Goal: Information Seeking & Learning: Find specific fact

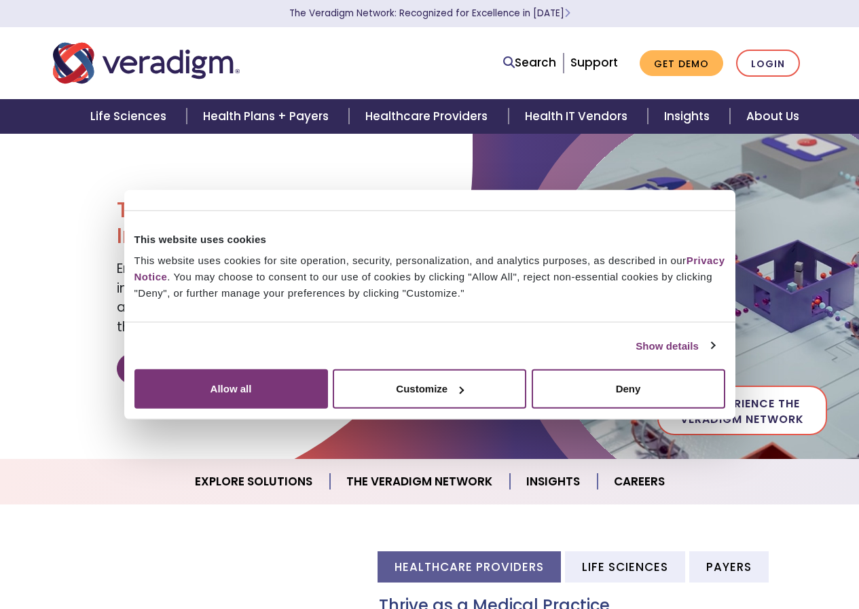
click at [134, 200] on div at bounding box center [281, 200] width 295 height 0
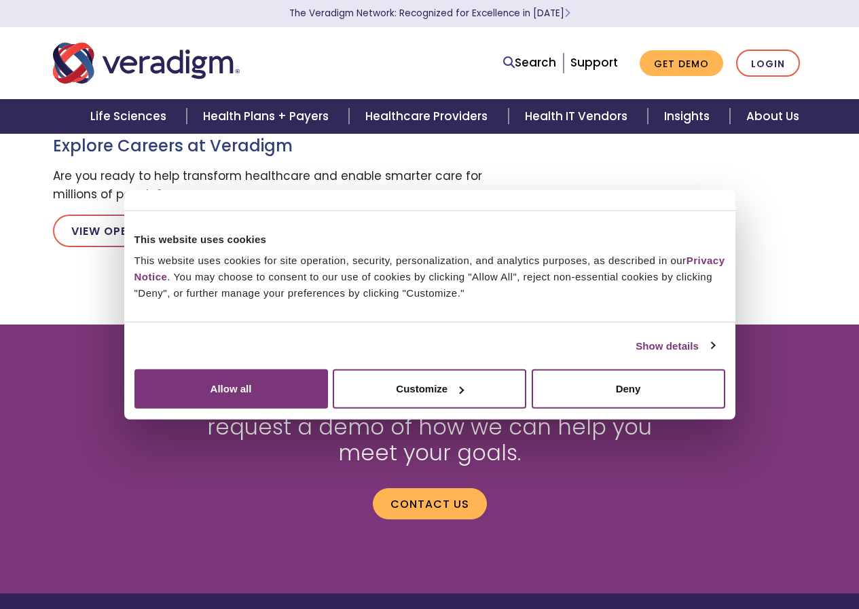
scroll to position [1564, 0]
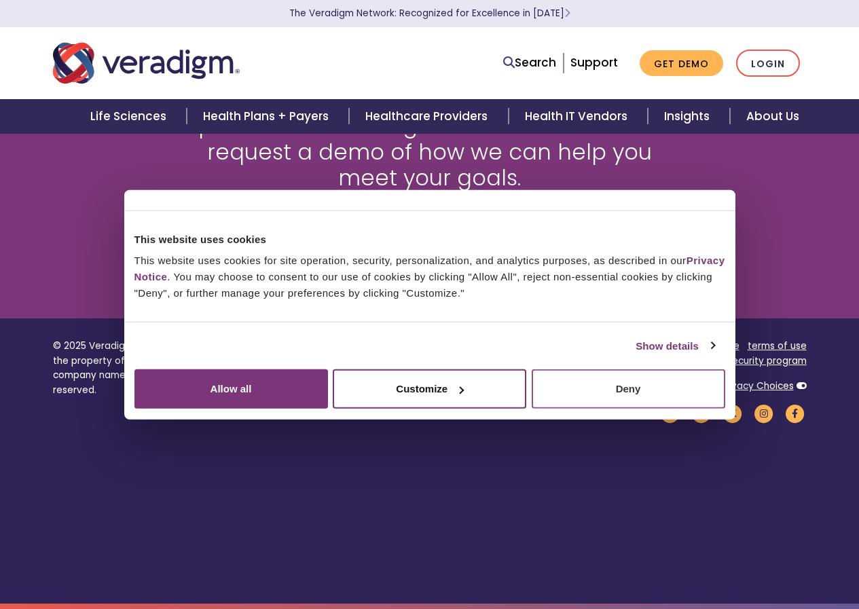
click at [725, 409] on button "Deny" at bounding box center [627, 388] width 193 height 39
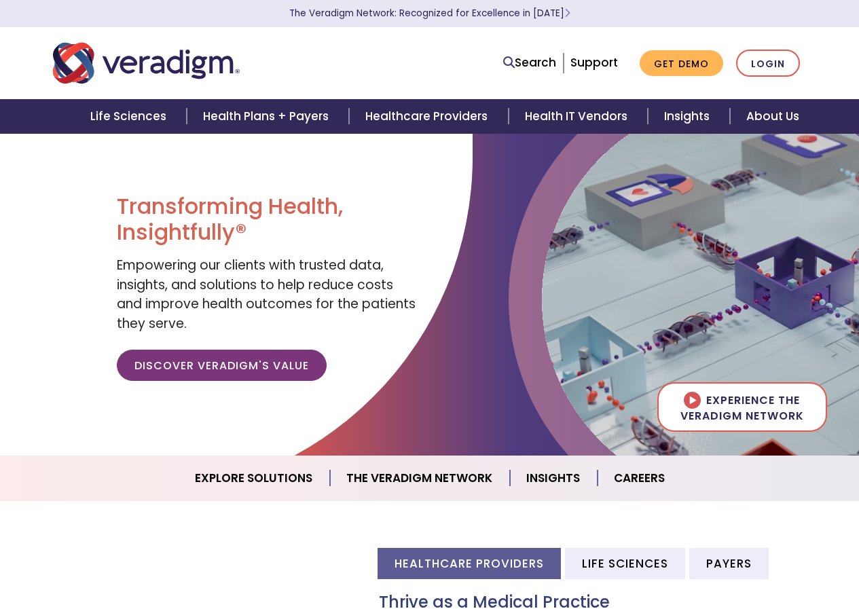
scroll to position [0, 0]
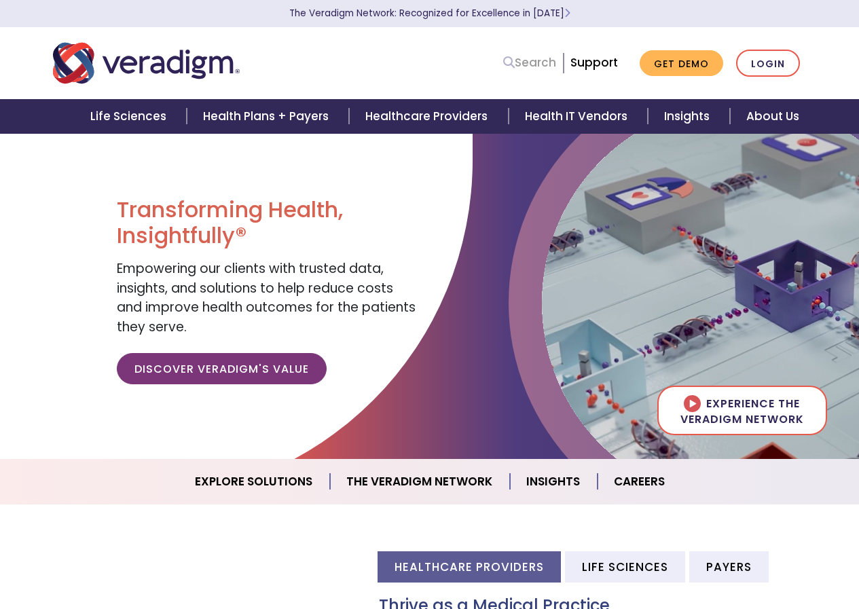
click at [544, 62] on link "Search" at bounding box center [529, 63] width 53 height 18
click at [514, 60] on icon at bounding box center [509, 62] width 12 height 12
click at [535, 64] on link "Search" at bounding box center [529, 63] width 53 height 18
click at [508, 59] on icon at bounding box center [509, 62] width 12 height 12
click at [540, 63] on link "Search" at bounding box center [529, 63] width 53 height 18
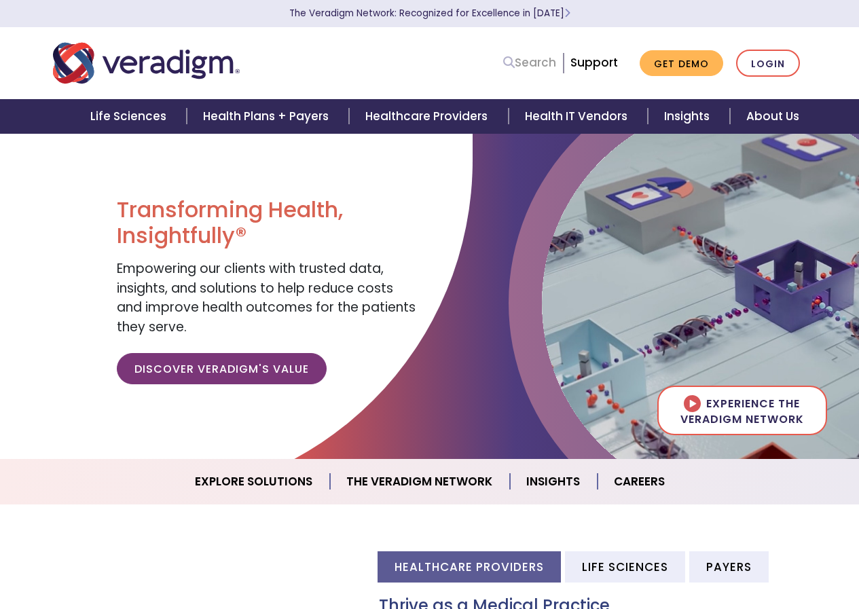
click at [556, 59] on link "Search" at bounding box center [529, 63] width 53 height 18
click at [533, 60] on link "Search" at bounding box center [529, 63] width 53 height 18
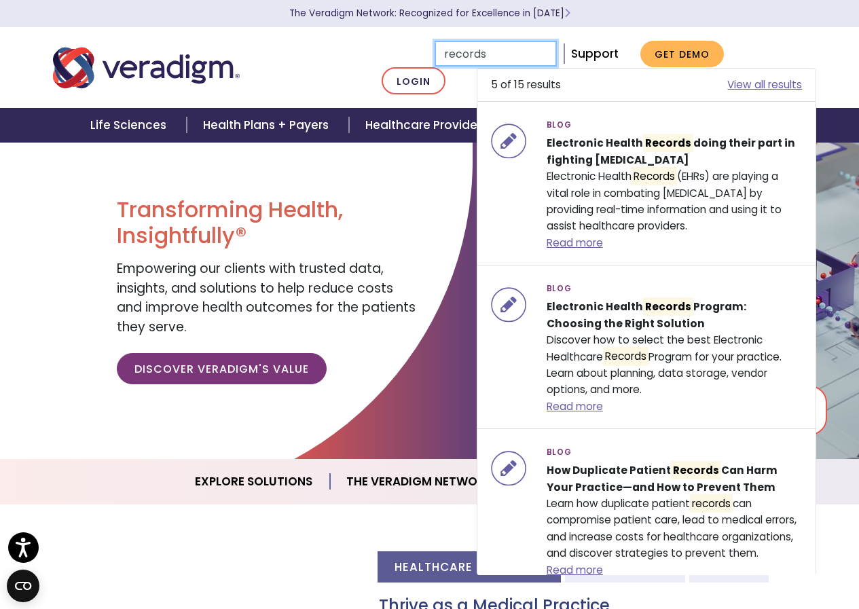
type input "records"
